Goal: Transaction & Acquisition: Purchase product/service

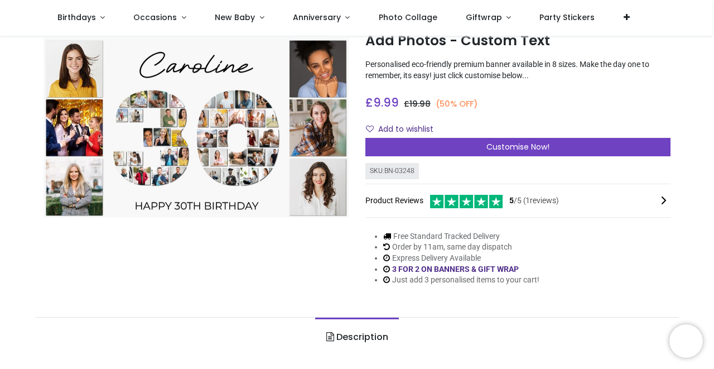
scroll to position [64, 0]
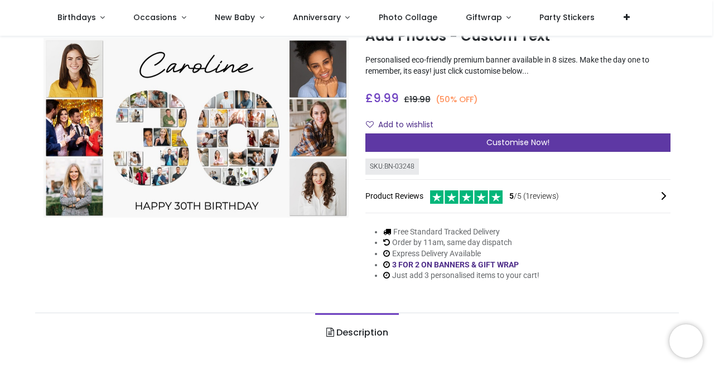
click at [490, 141] on span "Customise Now!" at bounding box center [518, 142] width 63 height 11
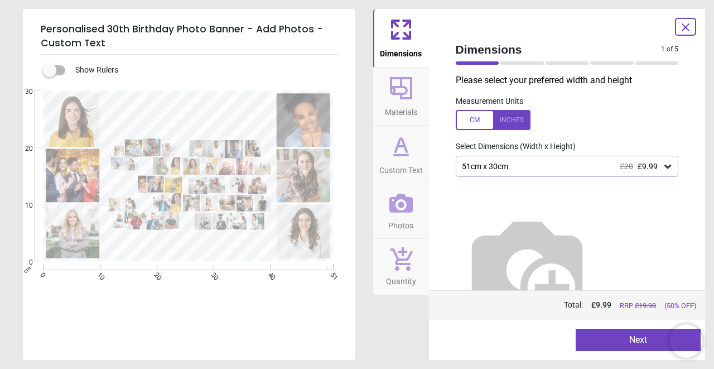
click at [554, 165] on div "51cm x 30cm £20 £9.99" at bounding box center [562, 166] width 202 height 9
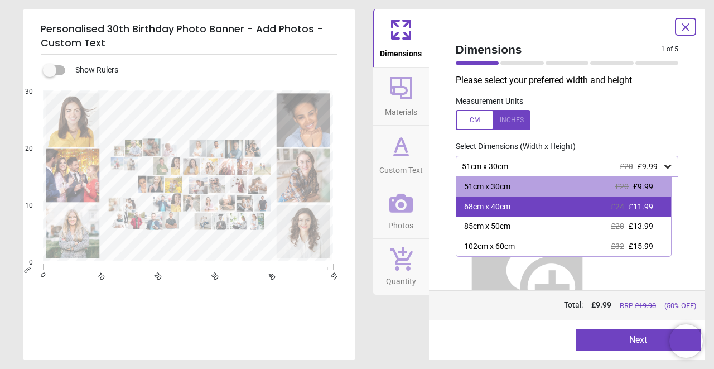
click at [530, 210] on div "68cm x 40cm £24 £11.99" at bounding box center [564, 207] width 215 height 20
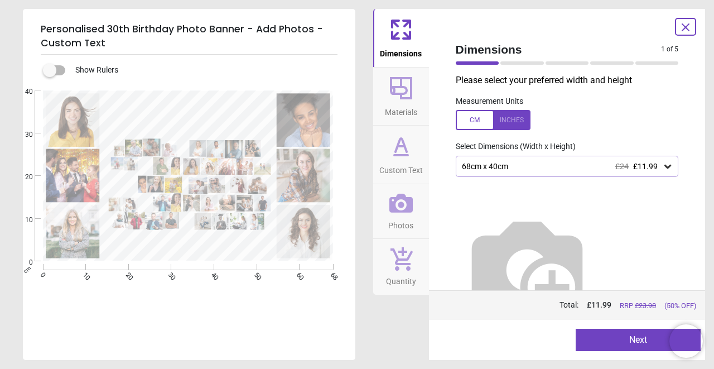
click at [688, 23] on icon at bounding box center [685, 27] width 13 height 13
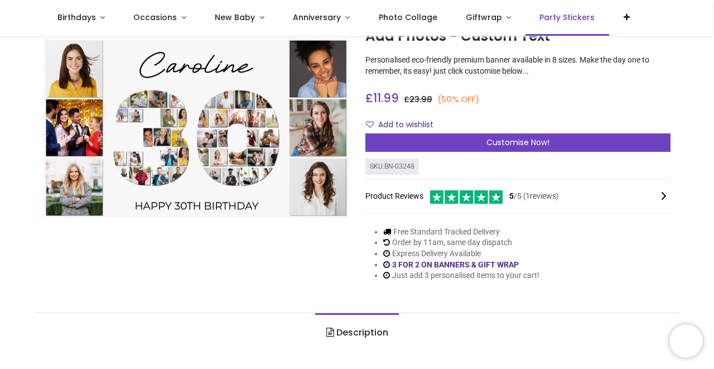
click at [555, 17] on span "Party Stickers" at bounding box center [567, 17] width 55 height 11
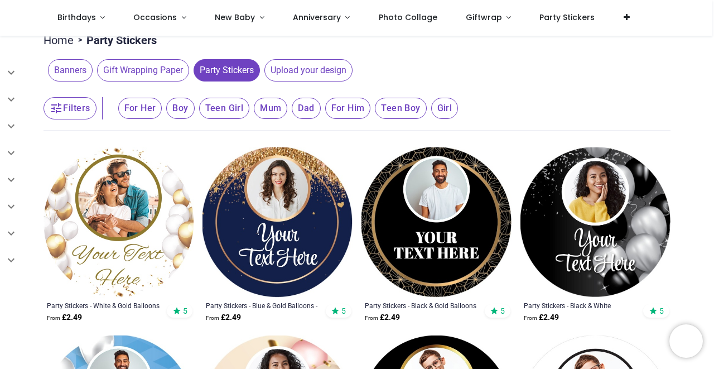
scroll to position [92, 0]
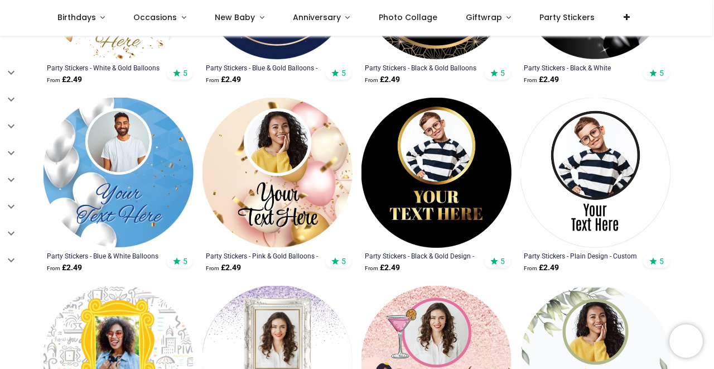
scroll to position [321, 0]
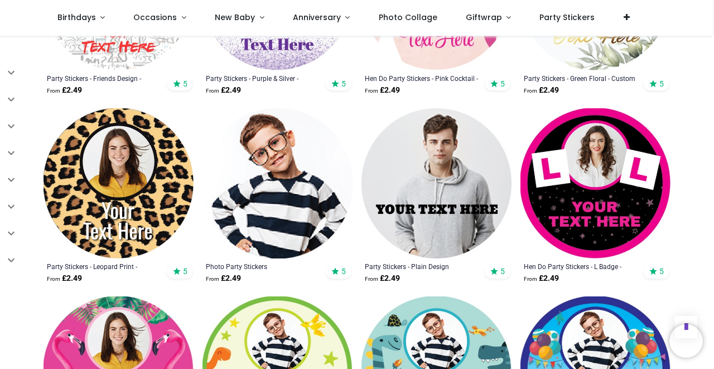
scroll to position [694, 0]
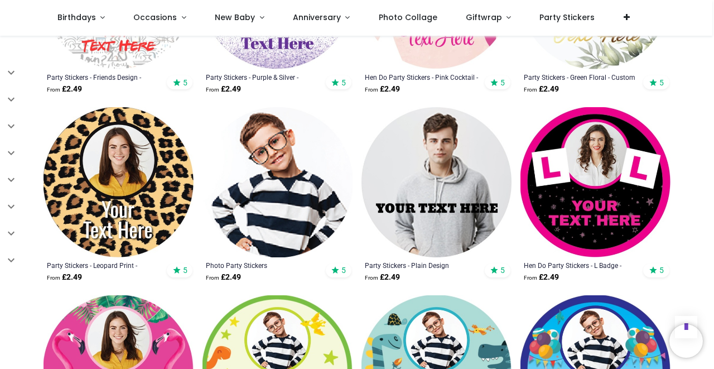
click at [437, 191] on img at bounding box center [437, 182] width 150 height 150
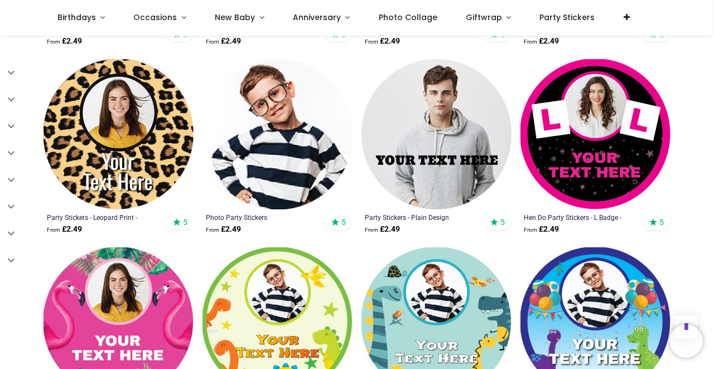
scroll to position [743, 0]
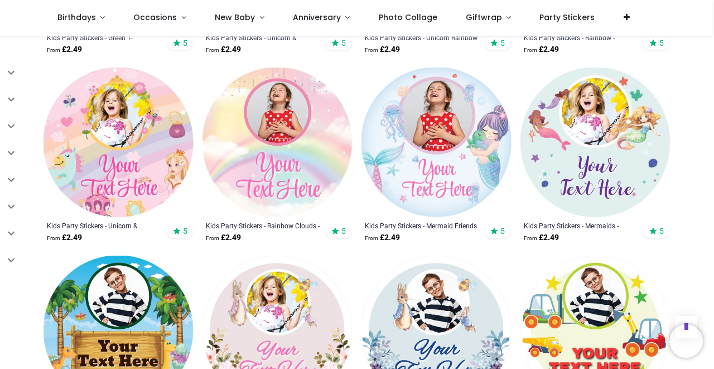
scroll to position [1300, 0]
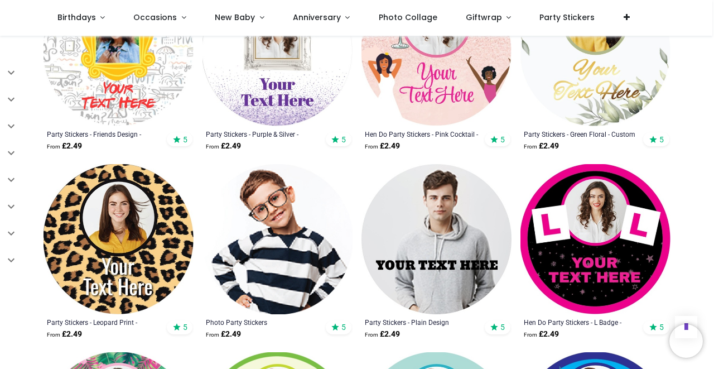
scroll to position [656, 0]
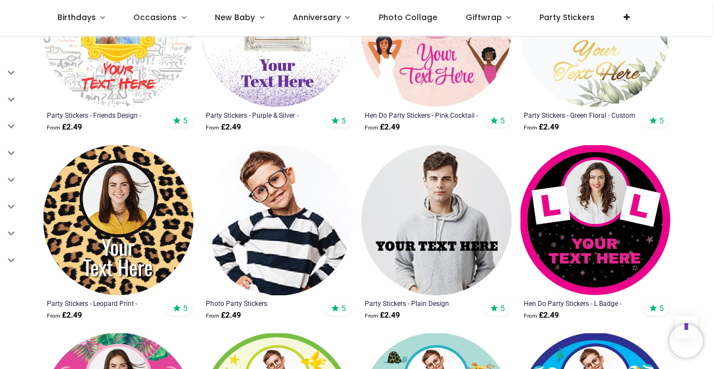
click at [421, 196] on img at bounding box center [437, 220] width 150 height 150
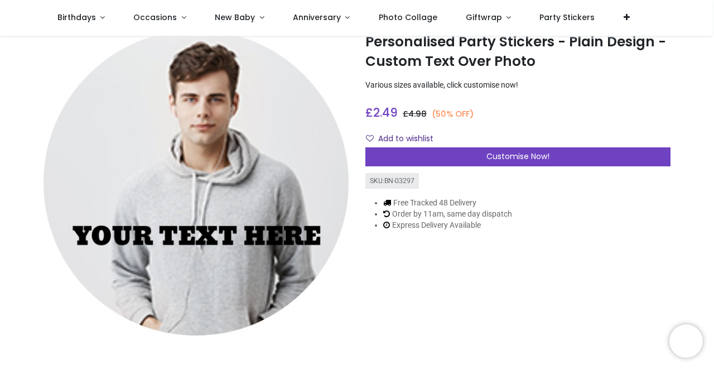
scroll to position [59, 0]
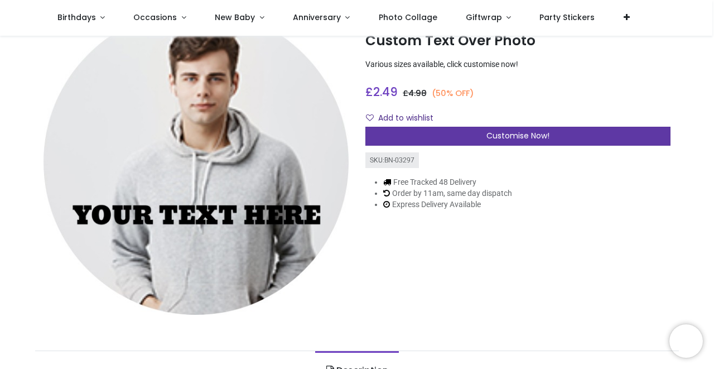
click at [517, 136] on span "Customise Now!" at bounding box center [518, 135] width 63 height 11
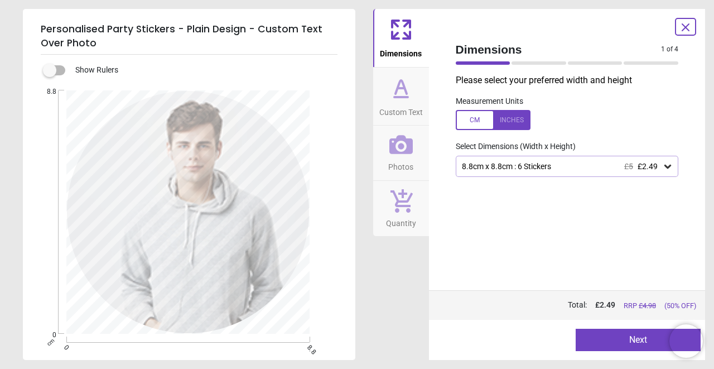
click at [596, 165] on div "8.8cm x 8.8cm : 6 Stickers £5 £2.49" at bounding box center [562, 166] width 202 height 9
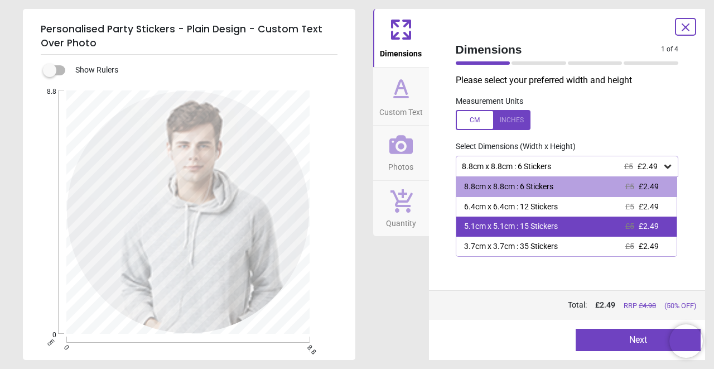
click at [584, 223] on div "5.1cm x 5.1cm : 15 Stickers £5 £2.49" at bounding box center [567, 227] width 221 height 20
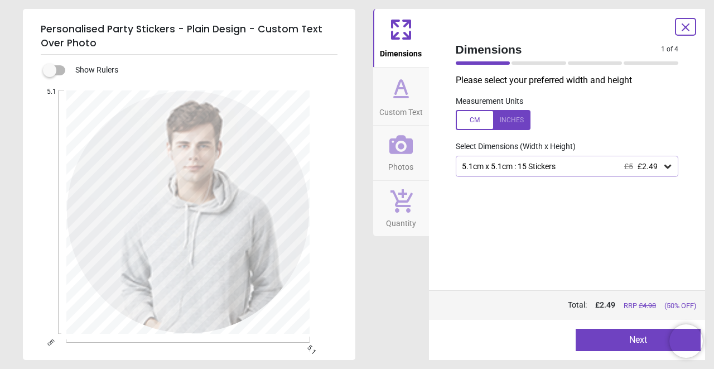
click at [603, 335] on button "Next" at bounding box center [638, 340] width 125 height 22
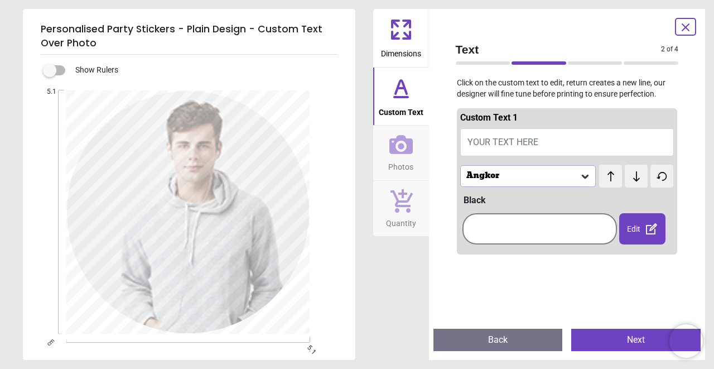
click at [502, 234] on div at bounding box center [539, 229] width 149 height 26
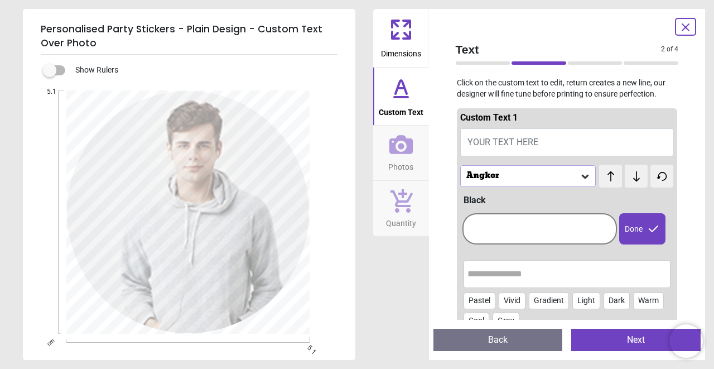
click at [582, 175] on icon at bounding box center [585, 177] width 7 height 4
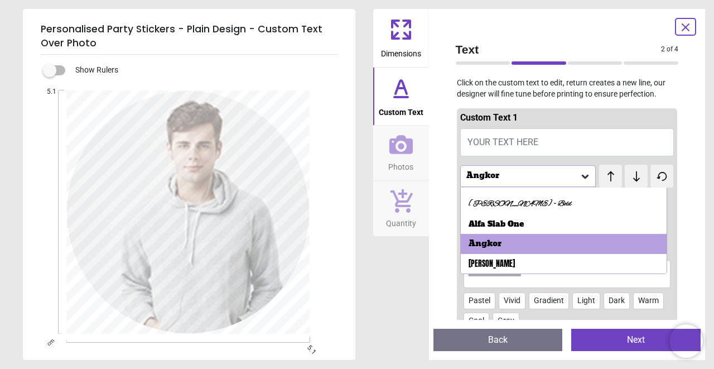
scroll to position [26, 0]
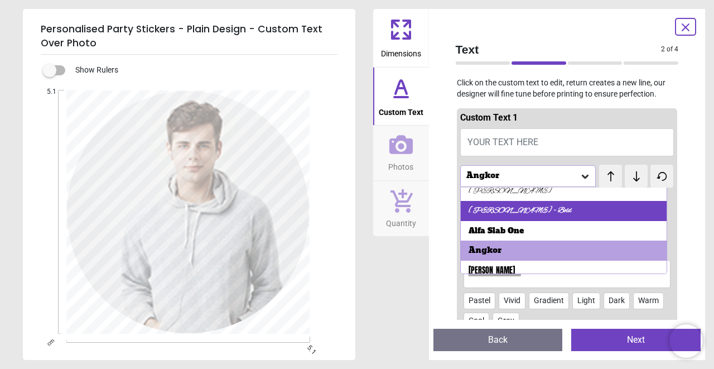
click at [562, 214] on div "Alex Brush - Bold" at bounding box center [564, 211] width 207 height 20
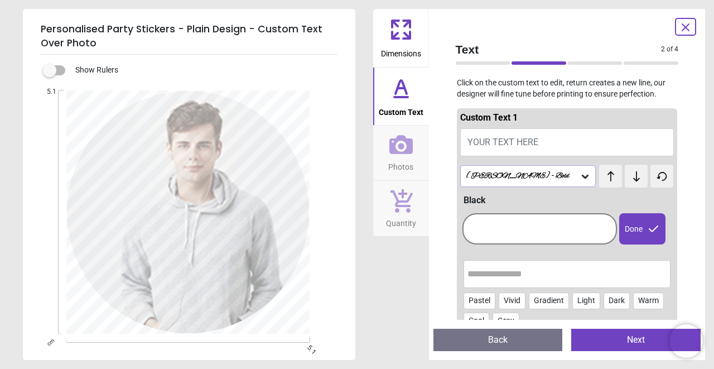
click at [527, 138] on span "YOUR TEXT HERE" at bounding box center [503, 142] width 71 height 11
click at [527, 129] on button "YOUR TEXT HERE" at bounding box center [567, 142] width 214 height 28
click at [156, 261] on textarea at bounding box center [188, 255] width 207 height 18
type textarea "**********"
click at [599, 343] on button "Next" at bounding box center [636, 340] width 129 height 22
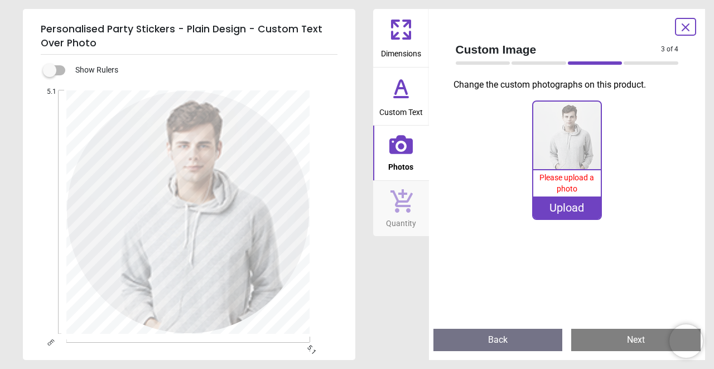
click at [565, 204] on div "Upload" at bounding box center [568, 207] width 68 height 22
